Goal: Browse casually: Explore the website without a specific task or goal

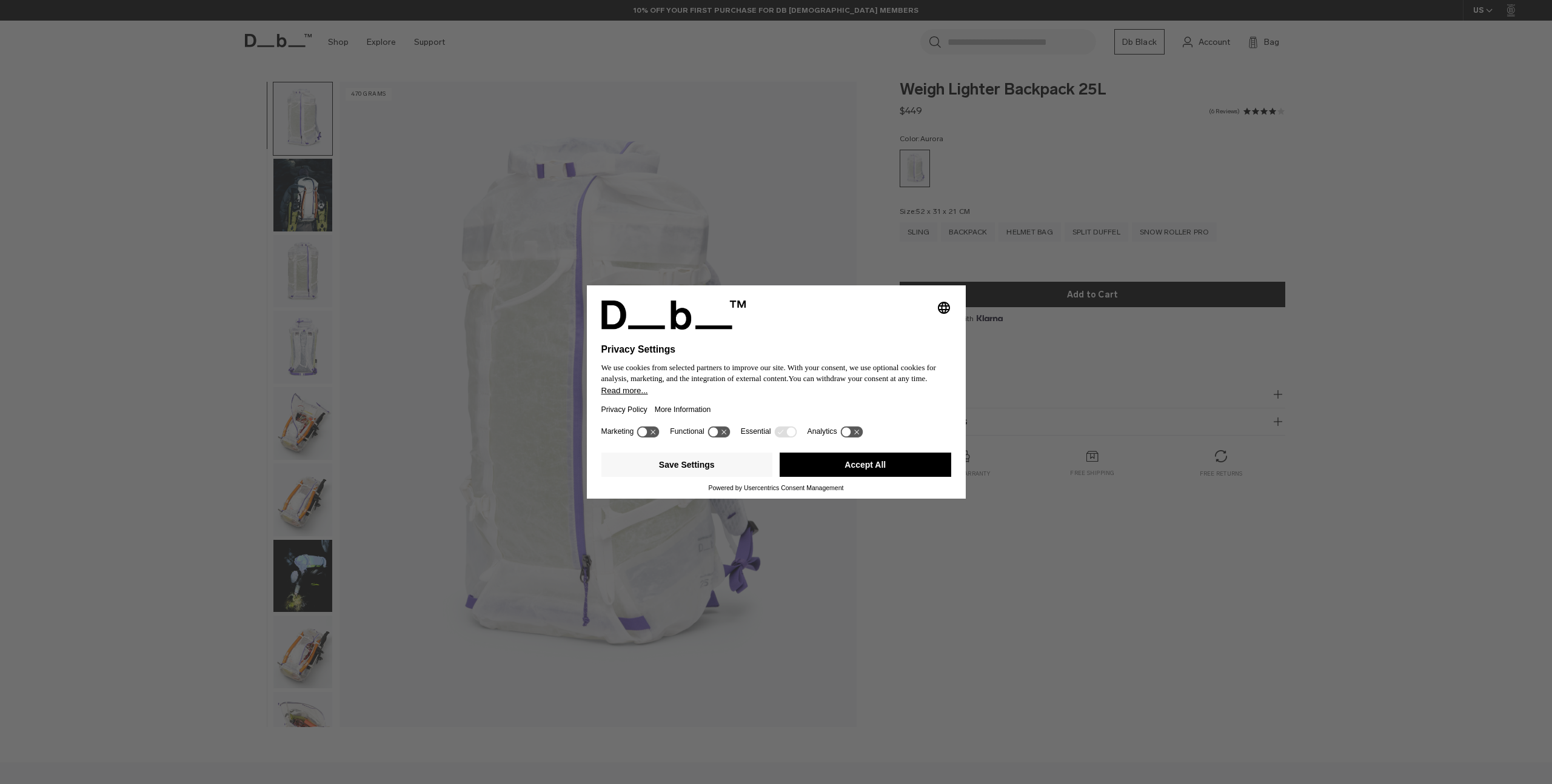
click at [168, 192] on div "Selecting an option will immediately change the language Privacy Settings We us…" at bounding box center [776, 392] width 1552 height 784
click at [875, 472] on button "Accept All" at bounding box center [865, 464] width 172 height 24
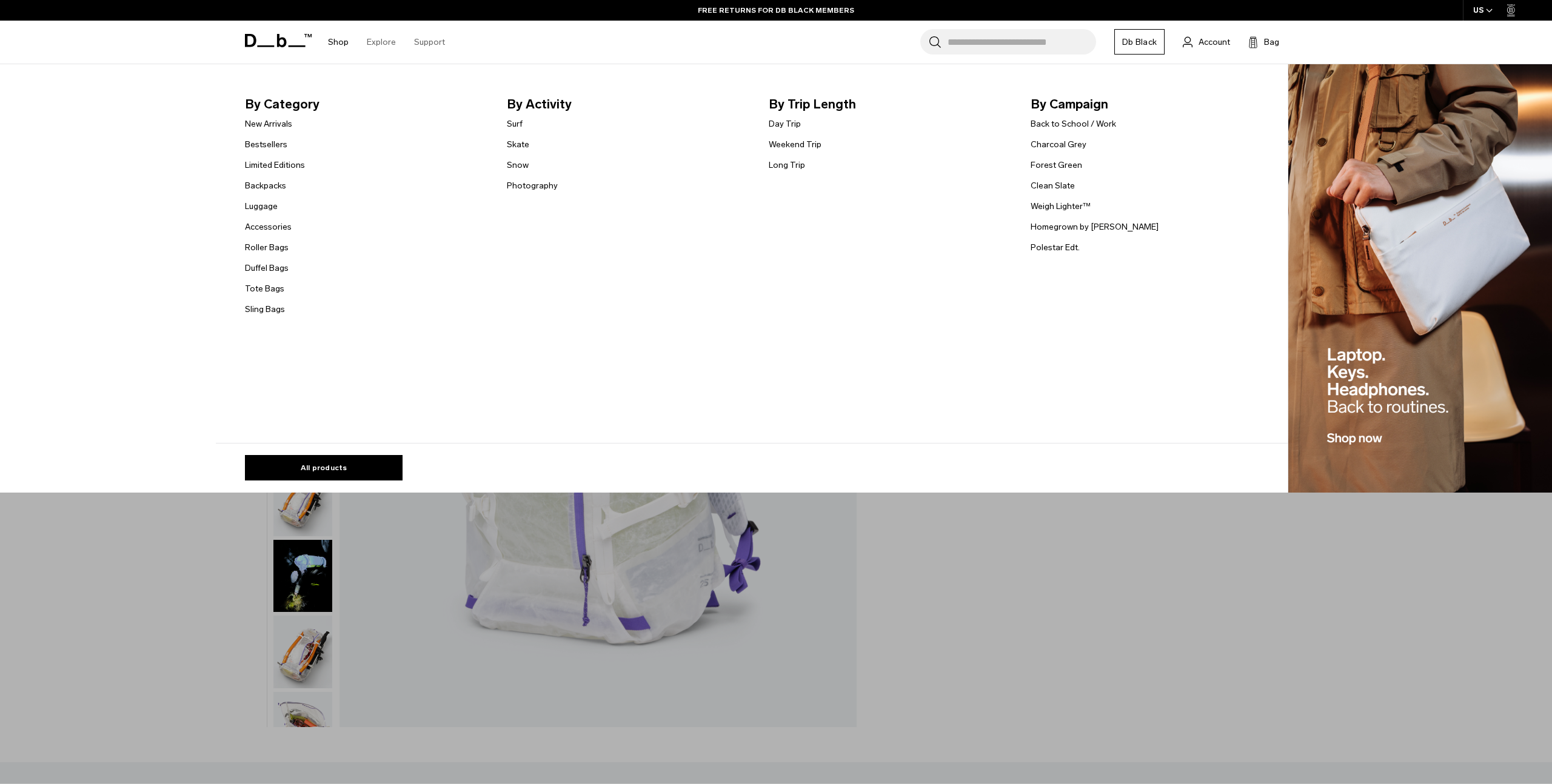
click at [337, 42] on link "Shop" at bounding box center [338, 42] width 21 height 43
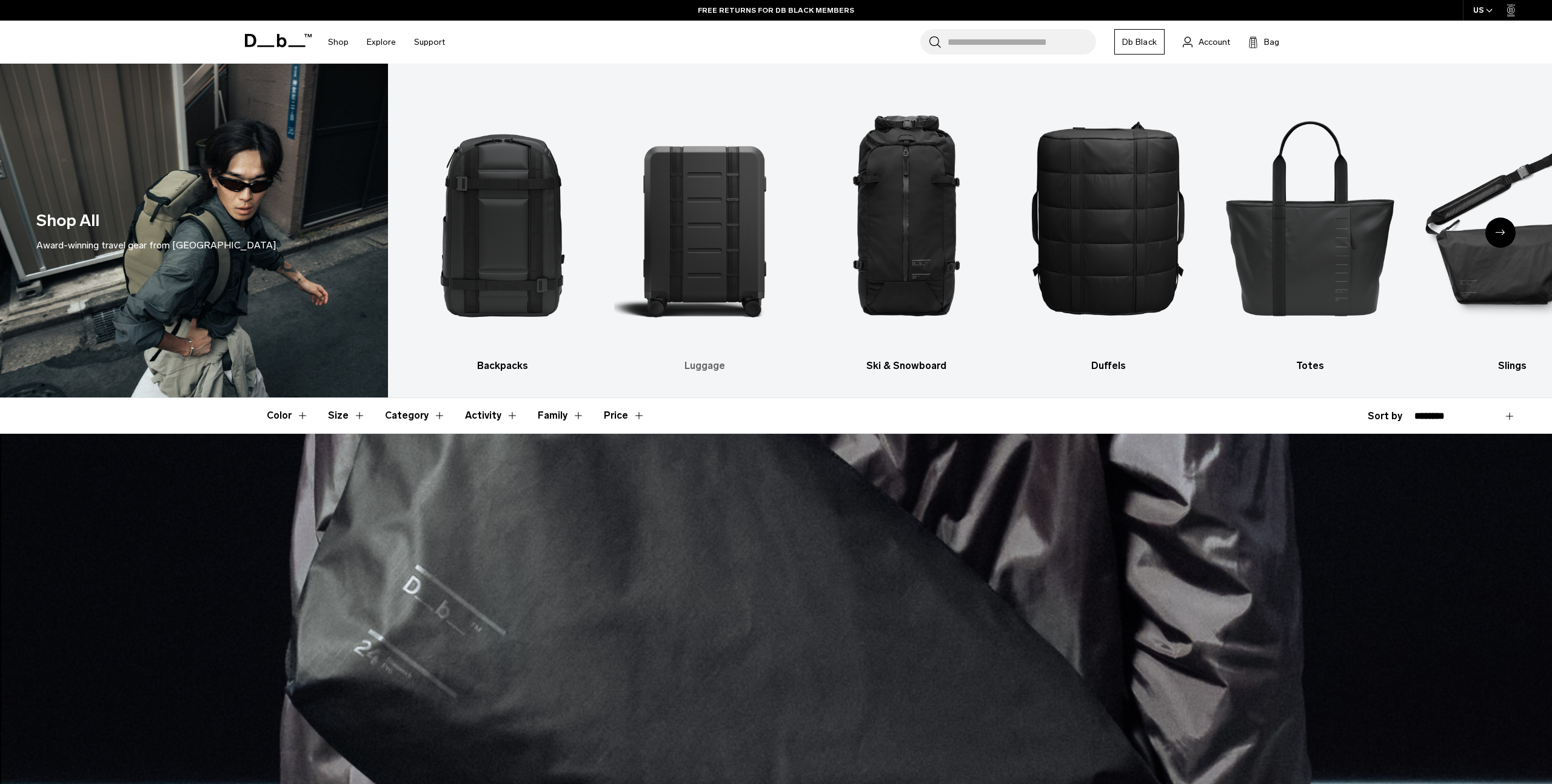
click at [684, 217] on img "2 / 10" at bounding box center [704, 217] width 181 height 271
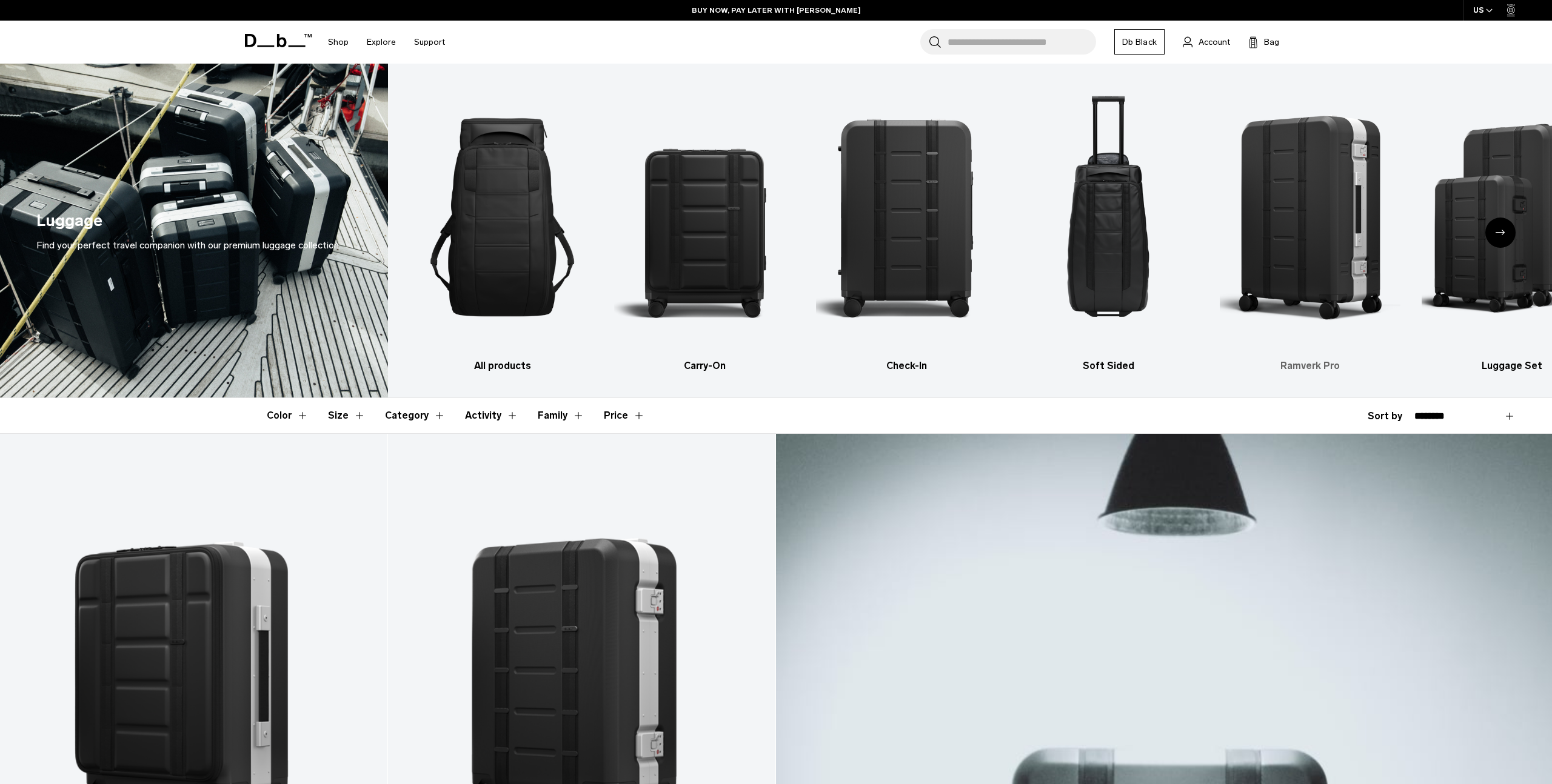
click at [1347, 221] on img "5 / 6" at bounding box center [1310, 217] width 181 height 271
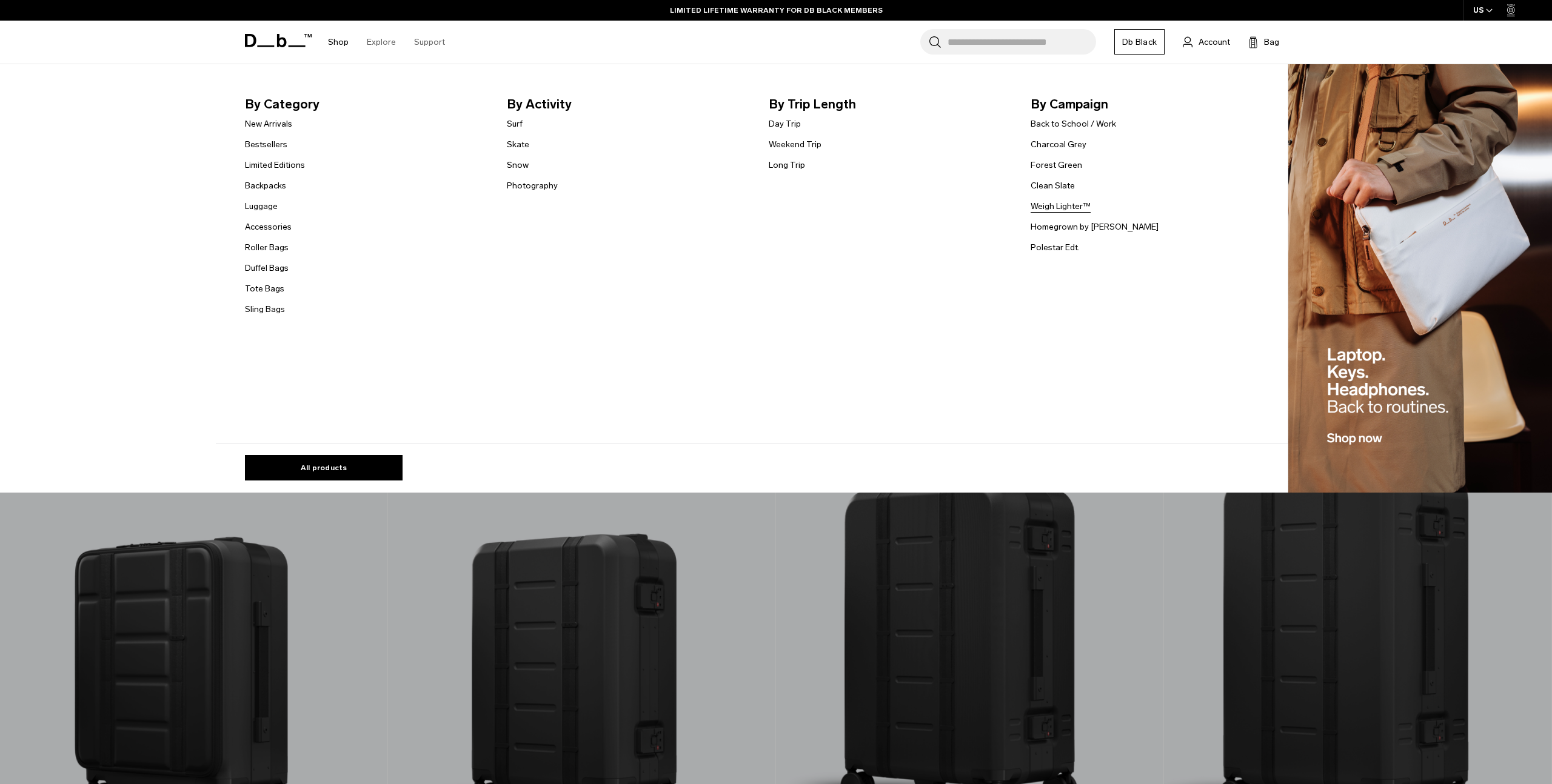
click at [1066, 207] on link "Weigh Lighter™" at bounding box center [1061, 206] width 60 height 12
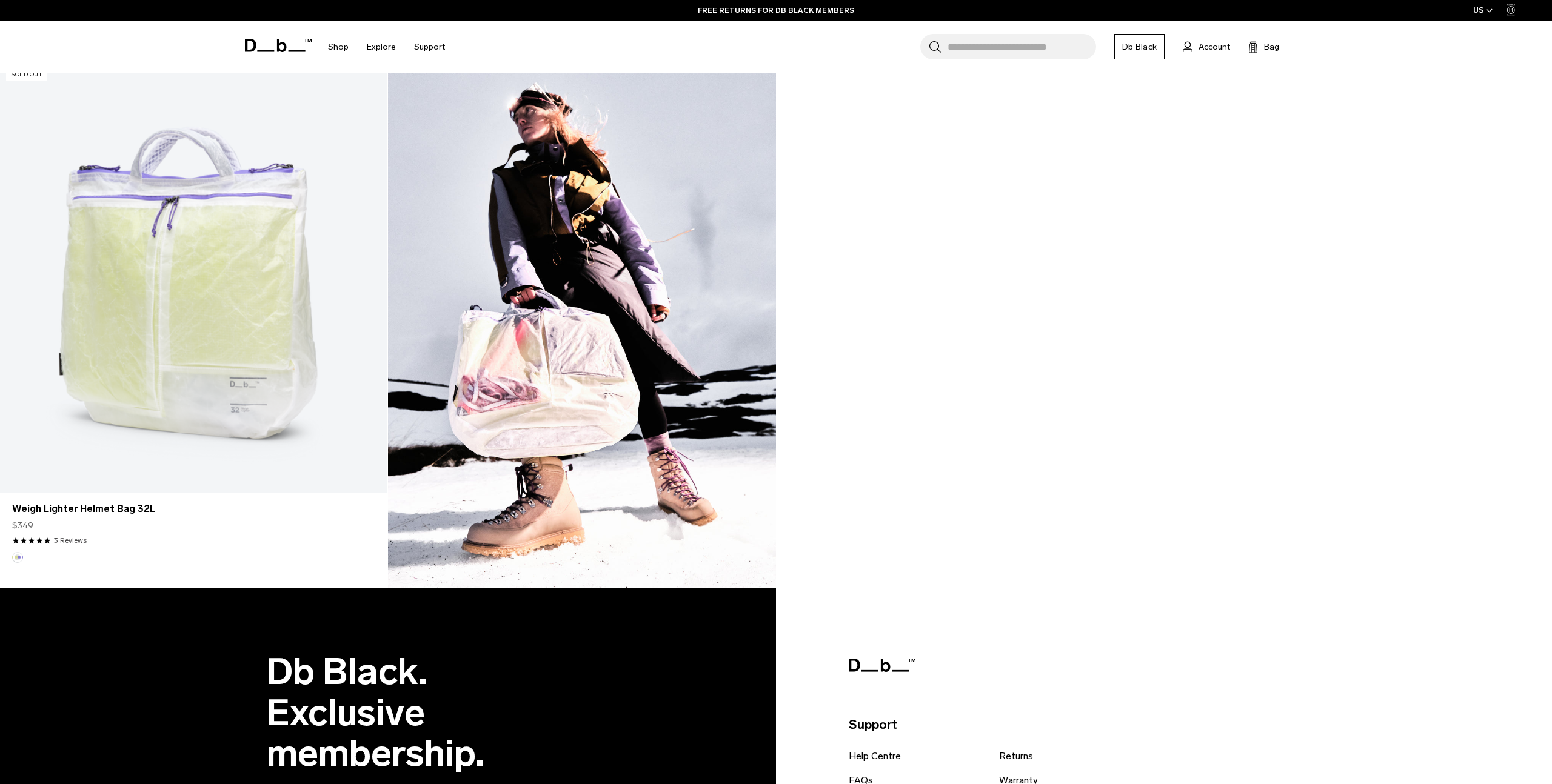
scroll to position [1208, 0]
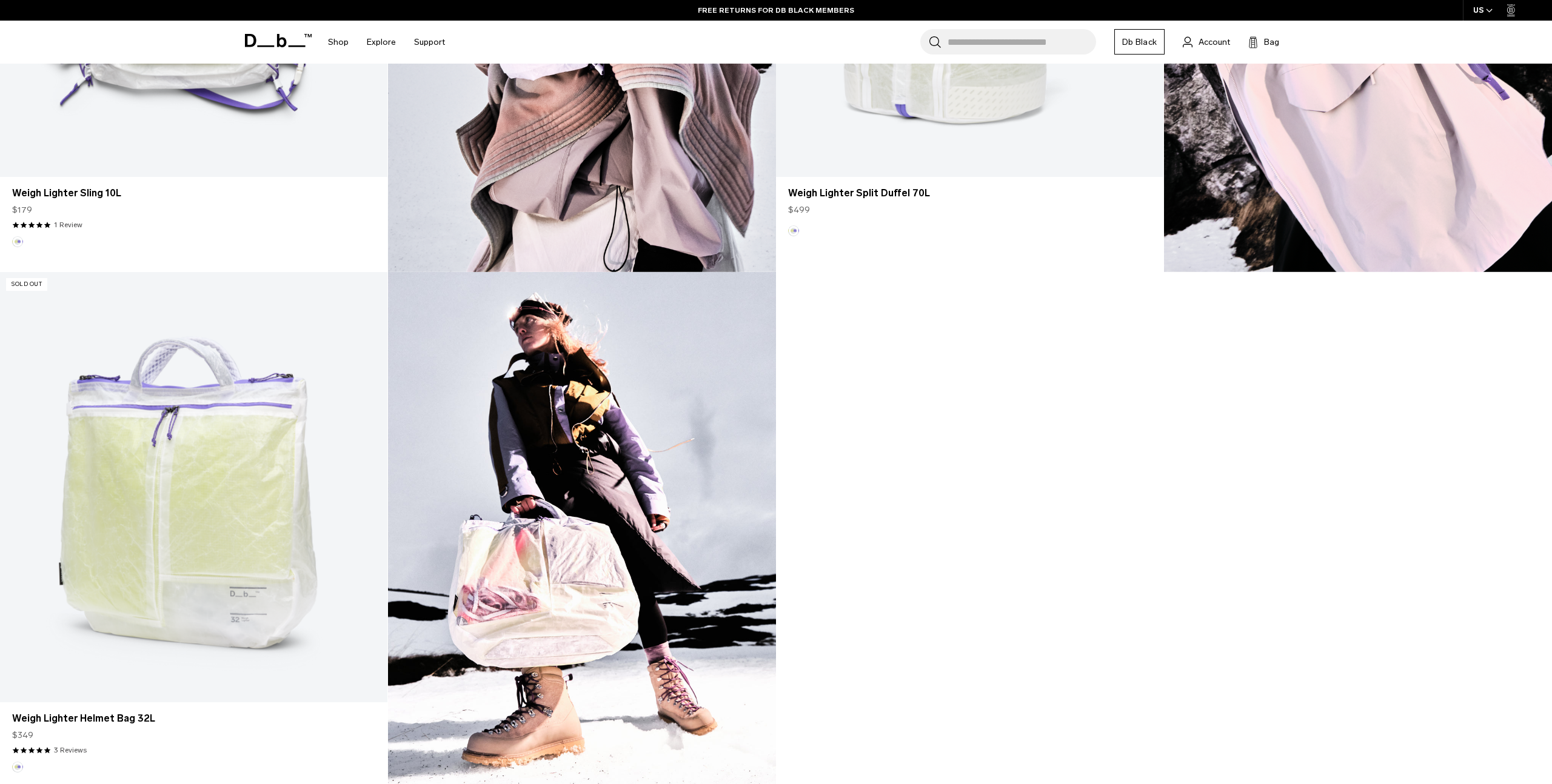
click at [558, 537] on img at bounding box center [583, 535] width 388 height 526
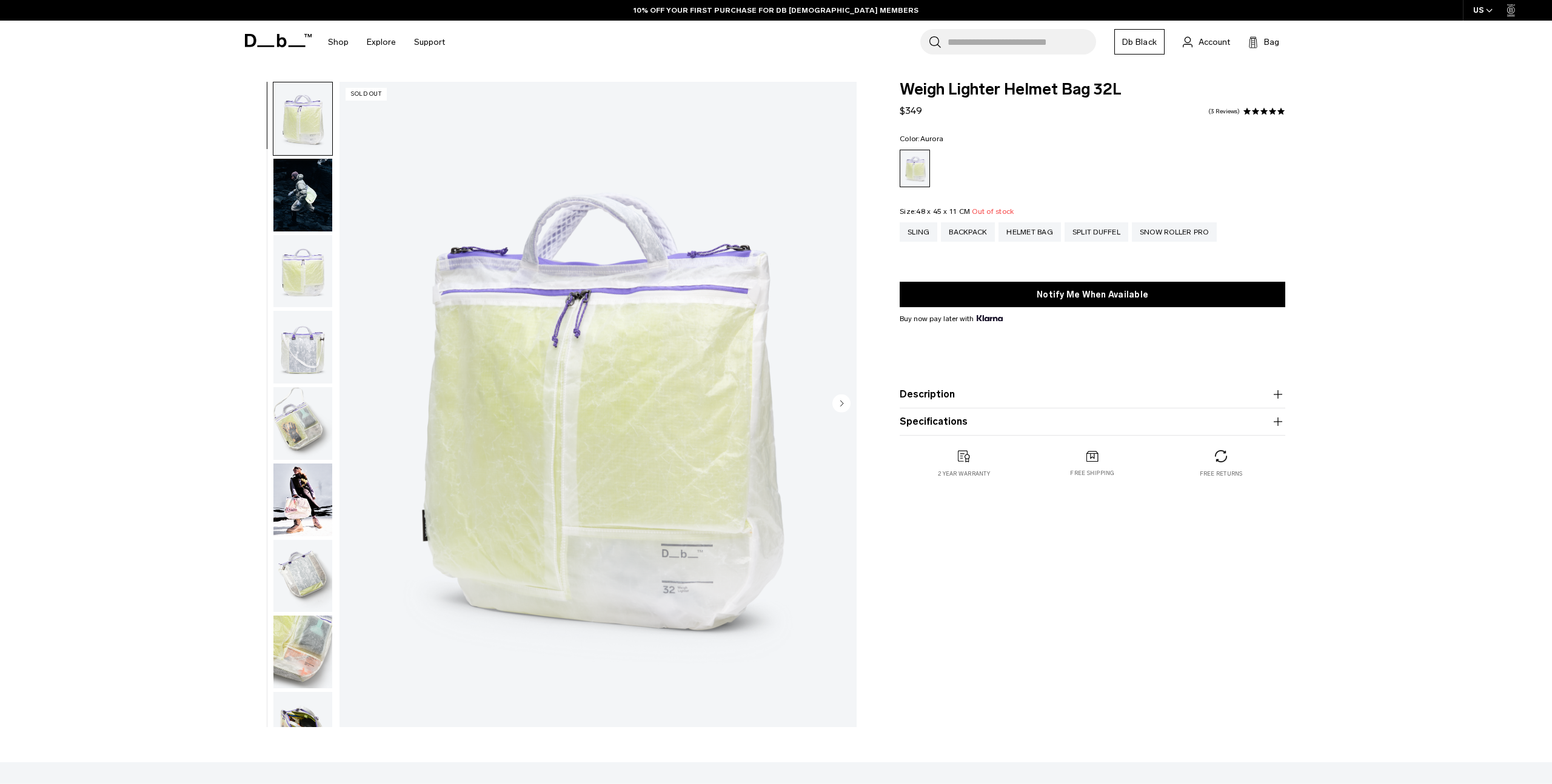
click at [298, 99] on img "button" at bounding box center [303, 118] width 59 height 72
click at [302, 190] on img "button" at bounding box center [303, 195] width 59 height 72
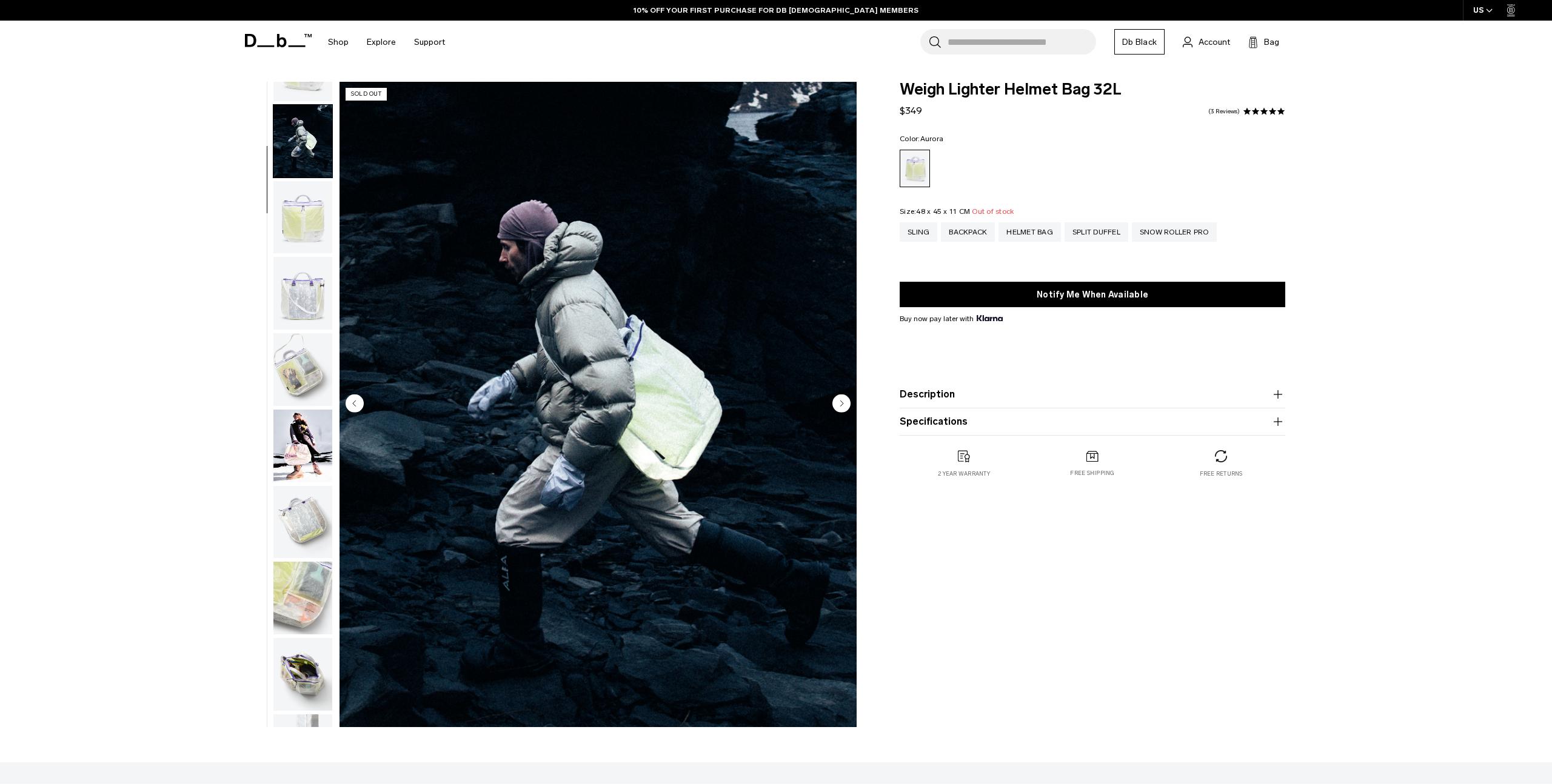
scroll to position [77, 0]
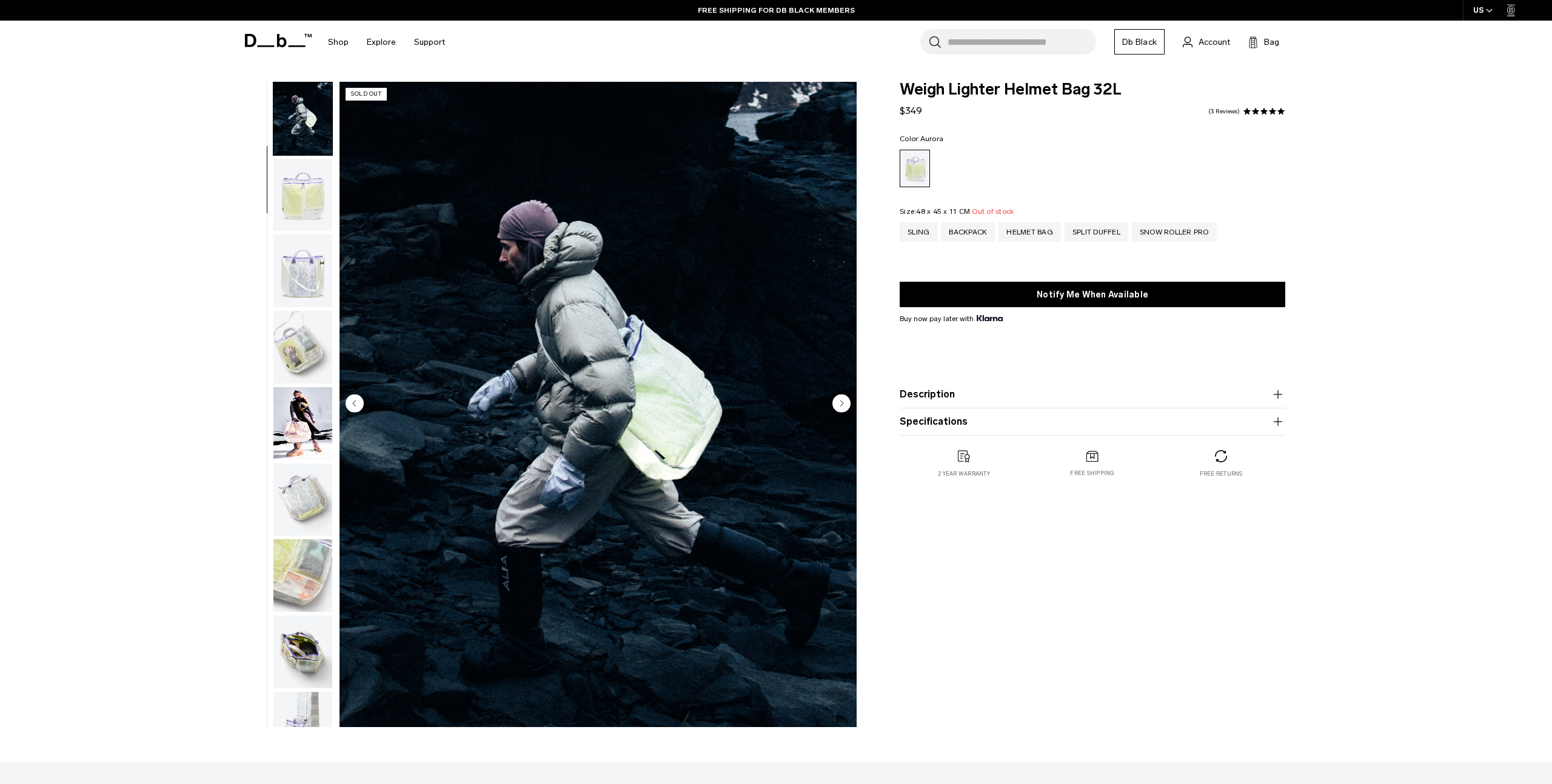
click at [305, 200] on img "button" at bounding box center [303, 195] width 59 height 72
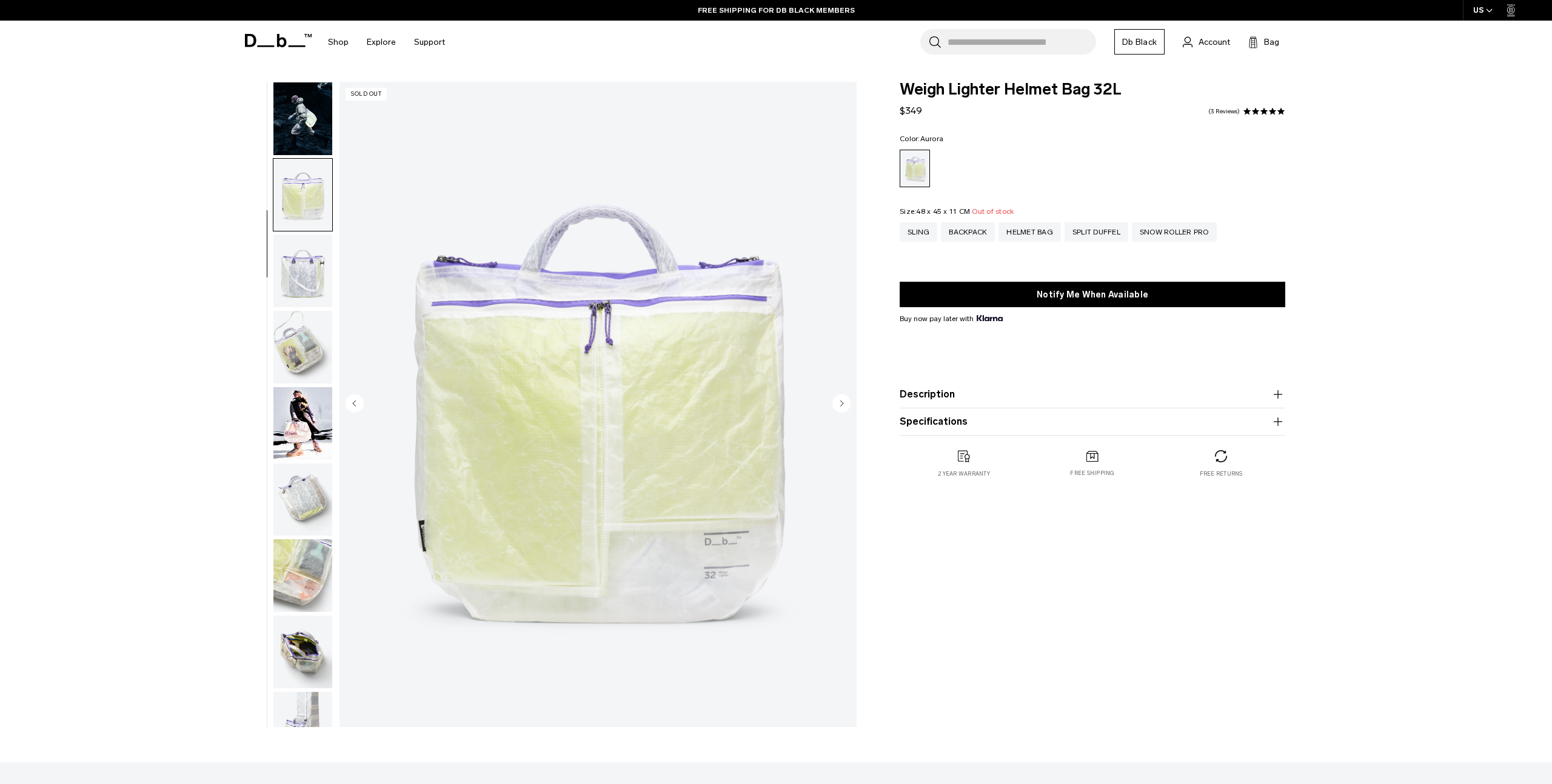
scroll to position [114, 0]
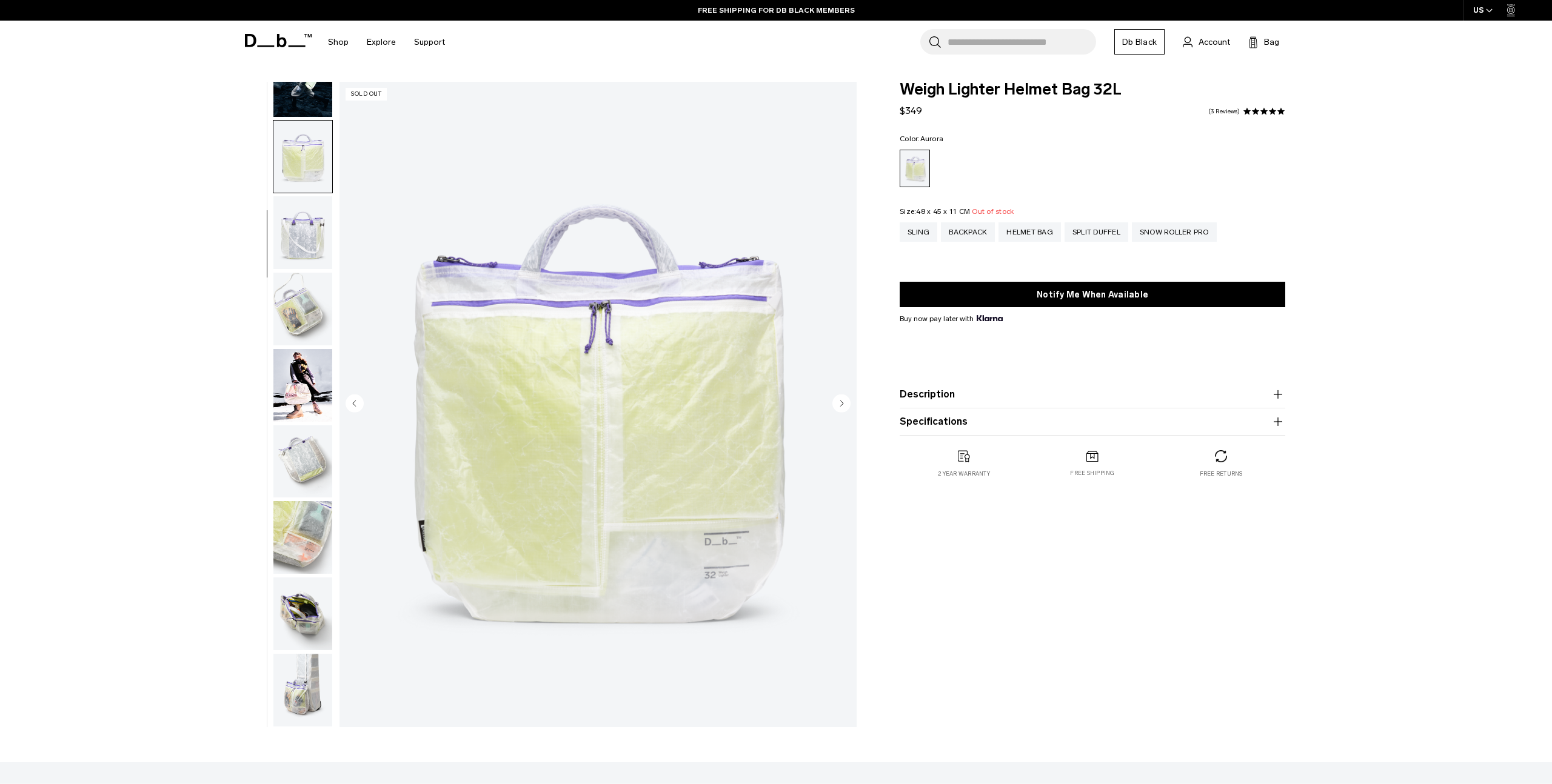
click at [308, 230] on img "button" at bounding box center [303, 232] width 59 height 72
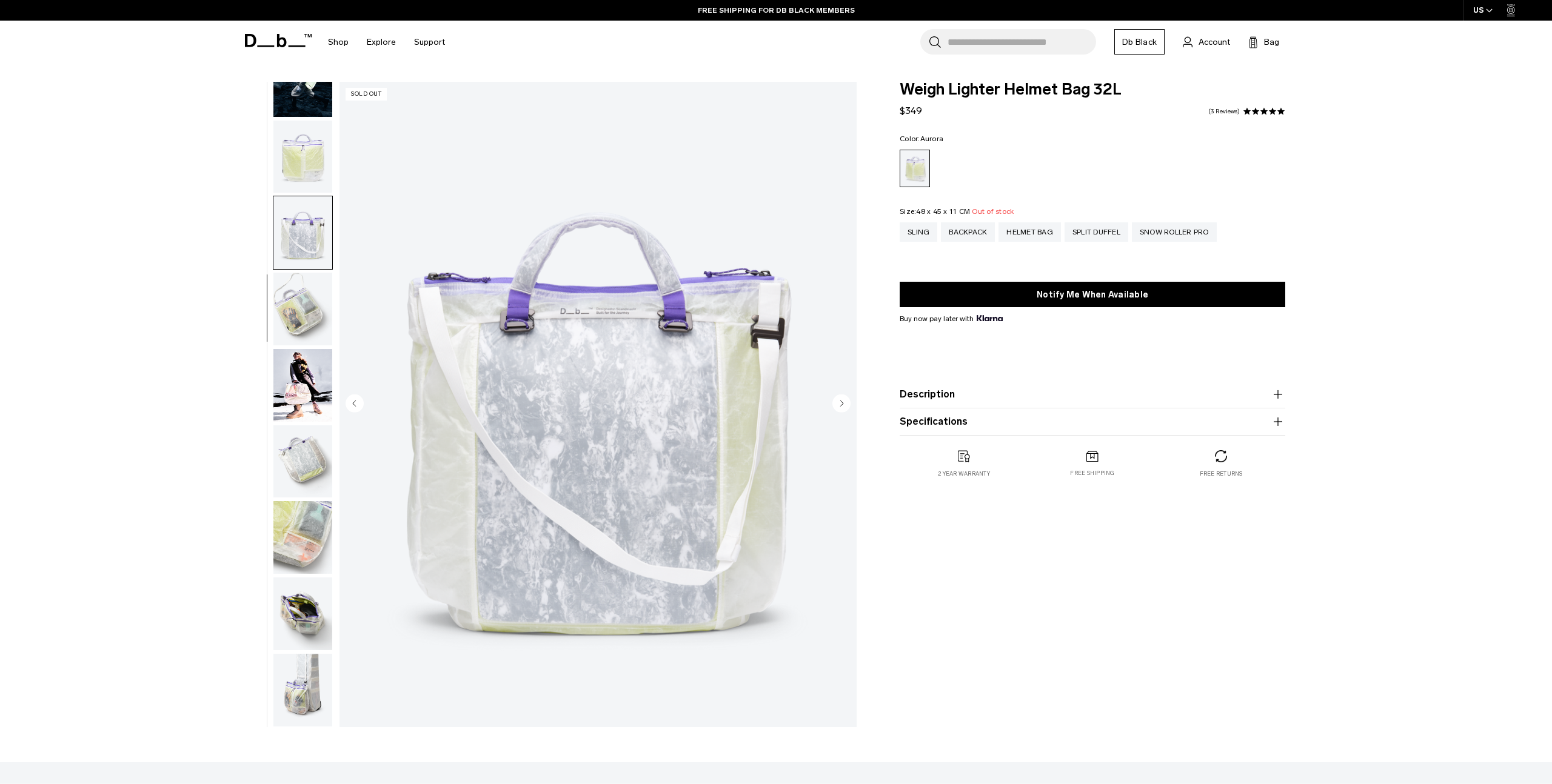
click at [311, 296] on img "button" at bounding box center [303, 308] width 59 height 72
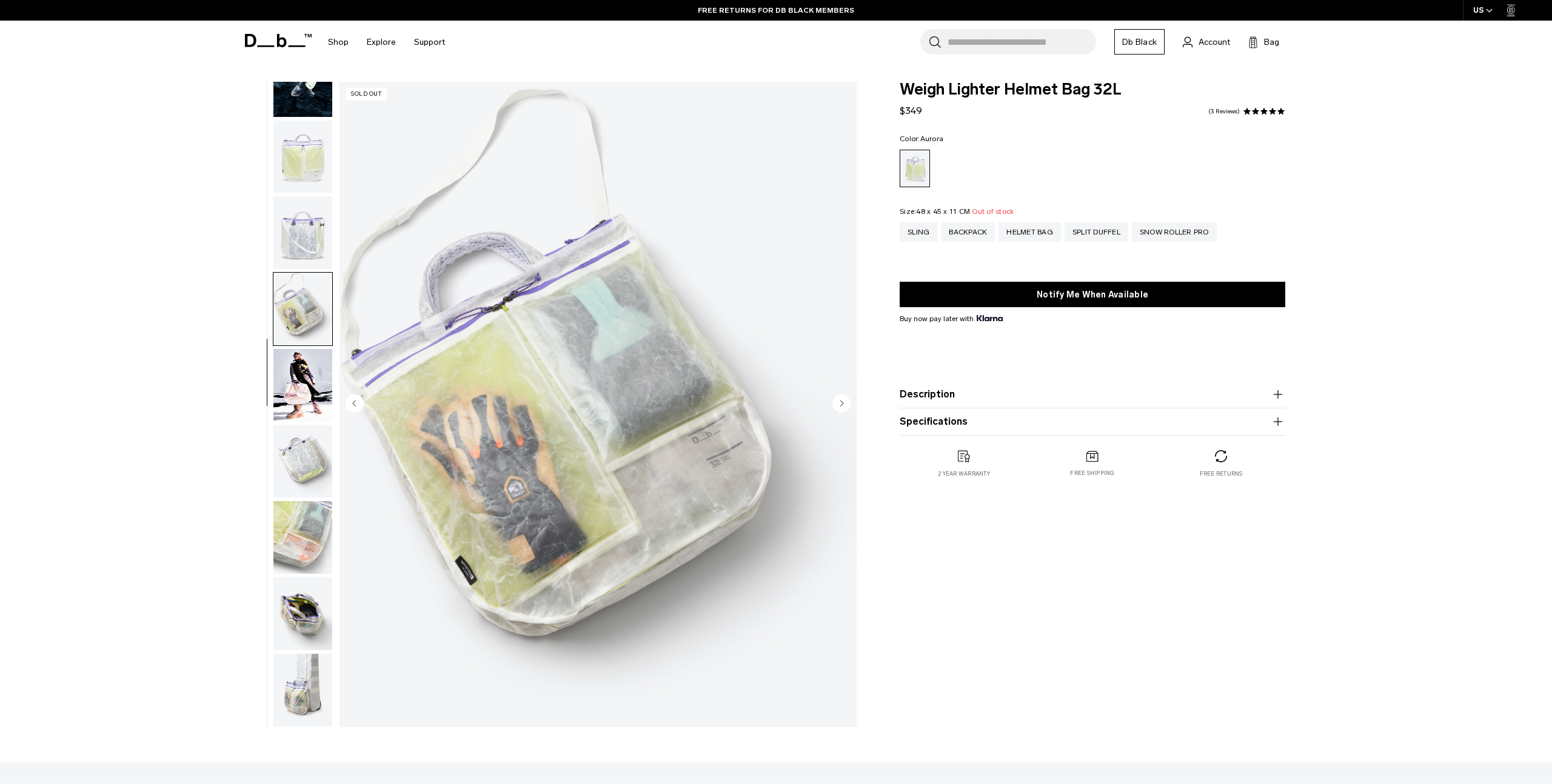
click at [303, 378] on img "button" at bounding box center [303, 385] width 59 height 72
